Goal: Information Seeking & Learning: Learn about a topic

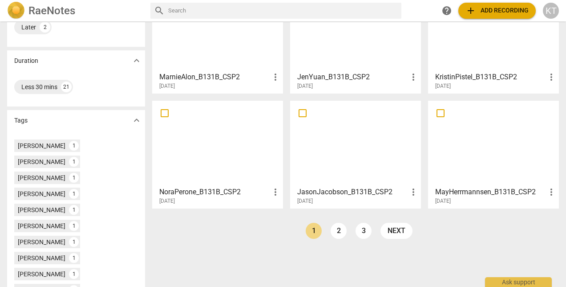
scroll to position [198, 0]
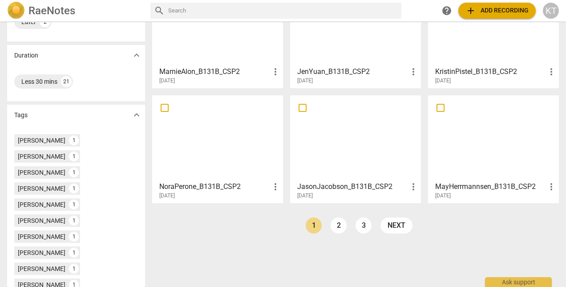
click at [332, 224] on link "2" at bounding box center [339, 225] width 16 height 16
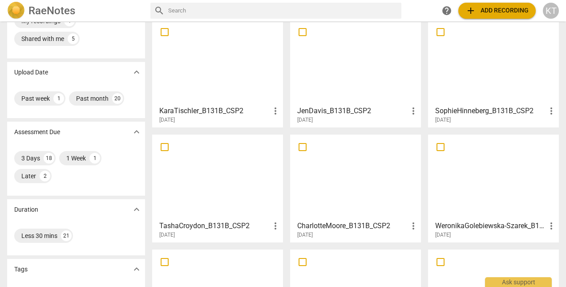
scroll to position [44, 0]
click at [340, 108] on h3 "JenDavis_B131B_CSP2" at bounding box center [352, 110] width 111 height 11
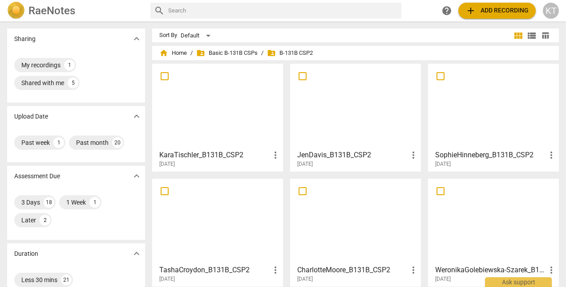
click at [238, 154] on h3 "KaraTischler_B131B_CSP2" at bounding box center [214, 155] width 111 height 11
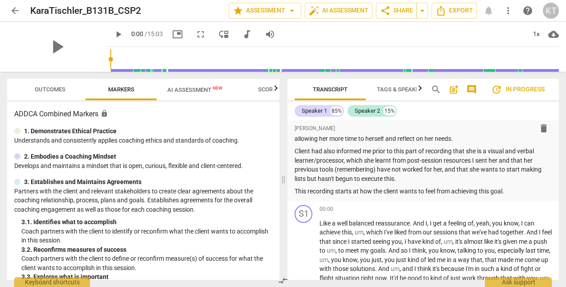
scroll to position [58, 0]
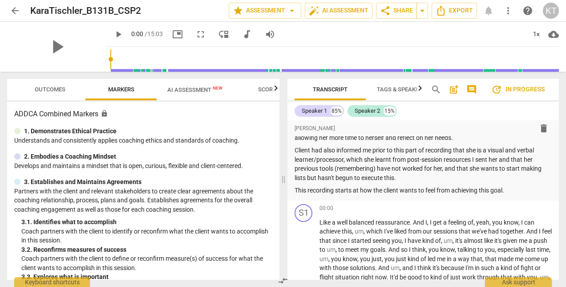
click at [312, 115] on div "Speaker 1" at bounding box center [314, 110] width 25 height 9
drag, startPoint x: 312, startPoint y: 115, endPoint x: 484, endPoint y: 156, distance: 176.6
click at [484, 156] on div "Speaker 1 85% Speaker 2 15% format_bold format_list_bulleted [PERSON_NAME] dele…" at bounding box center [422, 190] width 271 height 178
